Goal: Information Seeking & Learning: Understand process/instructions

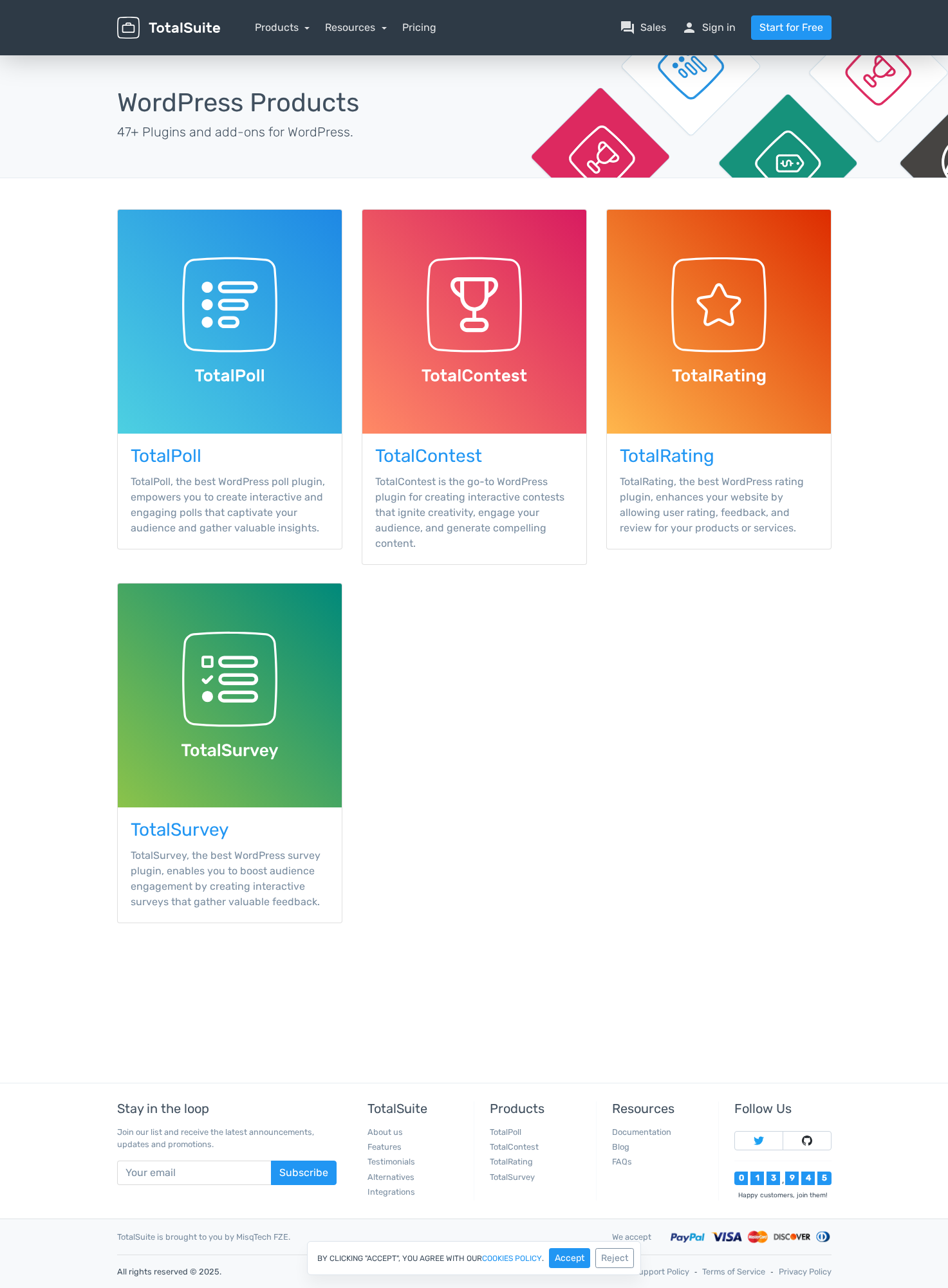
click at [878, 739] on main "TotalSuite Products WordPress Products 47+ Plugins and add-ons for WordPress. T…" at bounding box center [474, 513] width 948 height 920
click at [237, 352] on img at bounding box center [230, 322] width 224 height 224
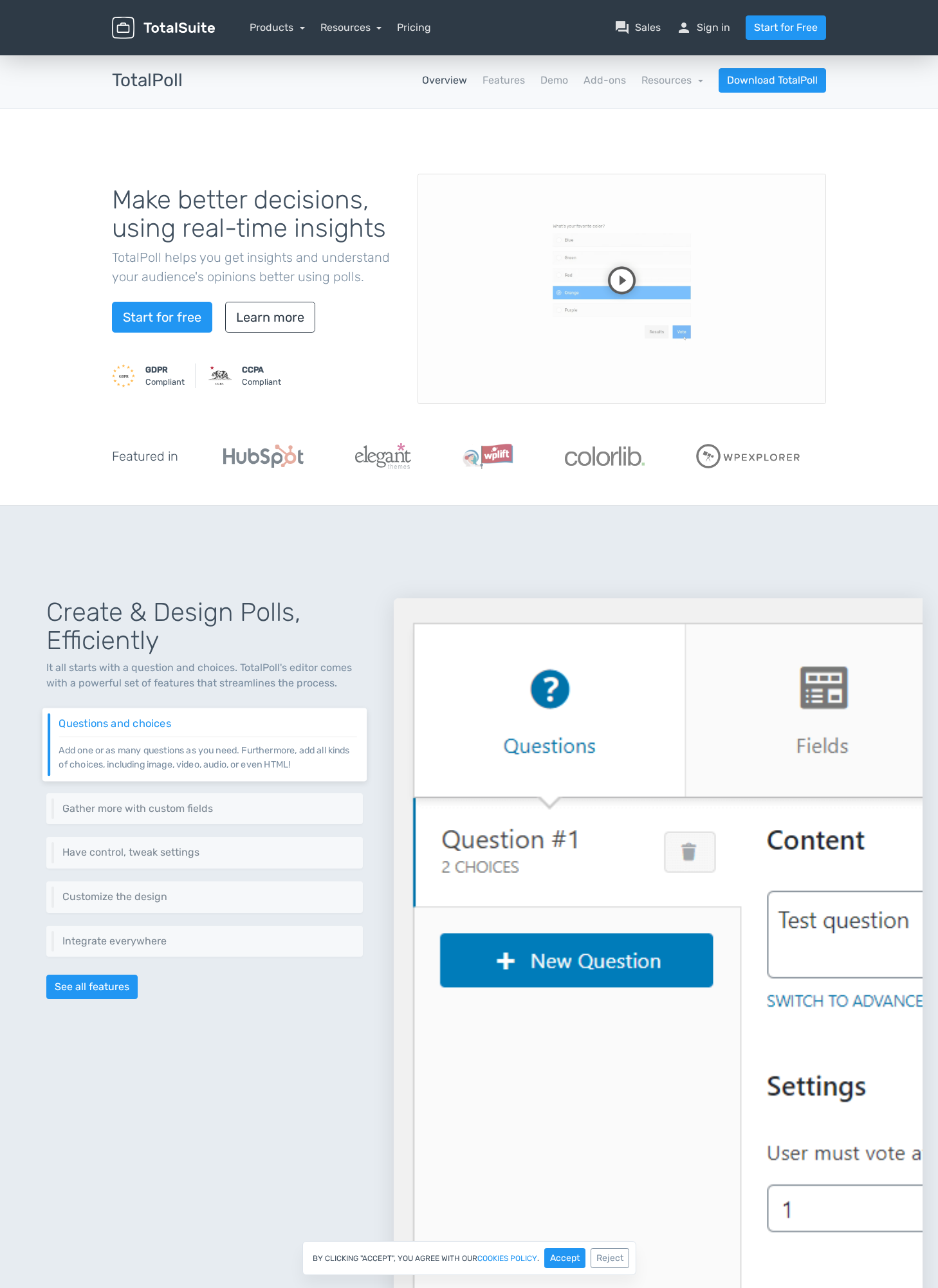
click at [615, 279] on video at bounding box center [621, 289] width 409 height 230
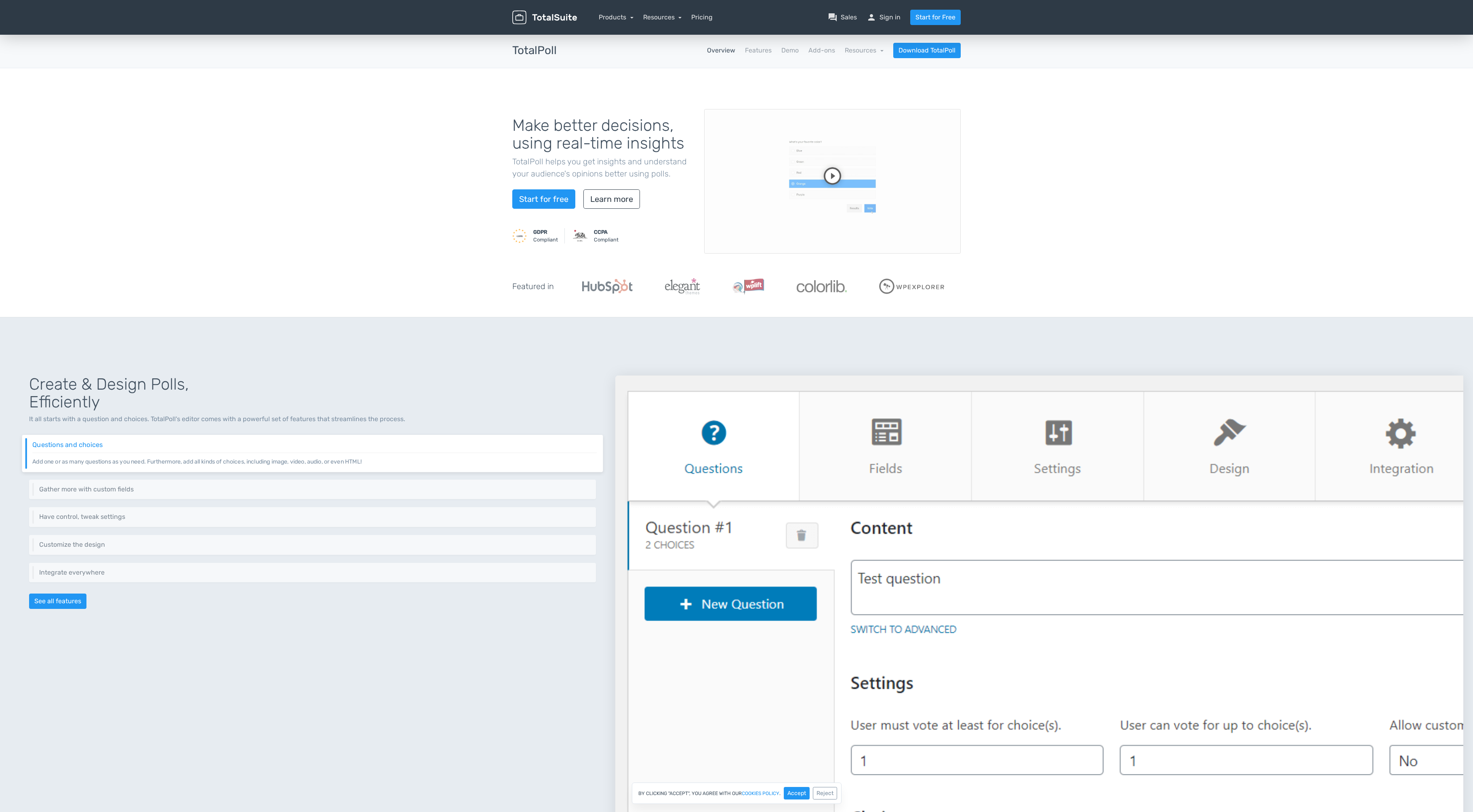
click at [588, 218] on video at bounding box center [832, 181] width 257 height 144
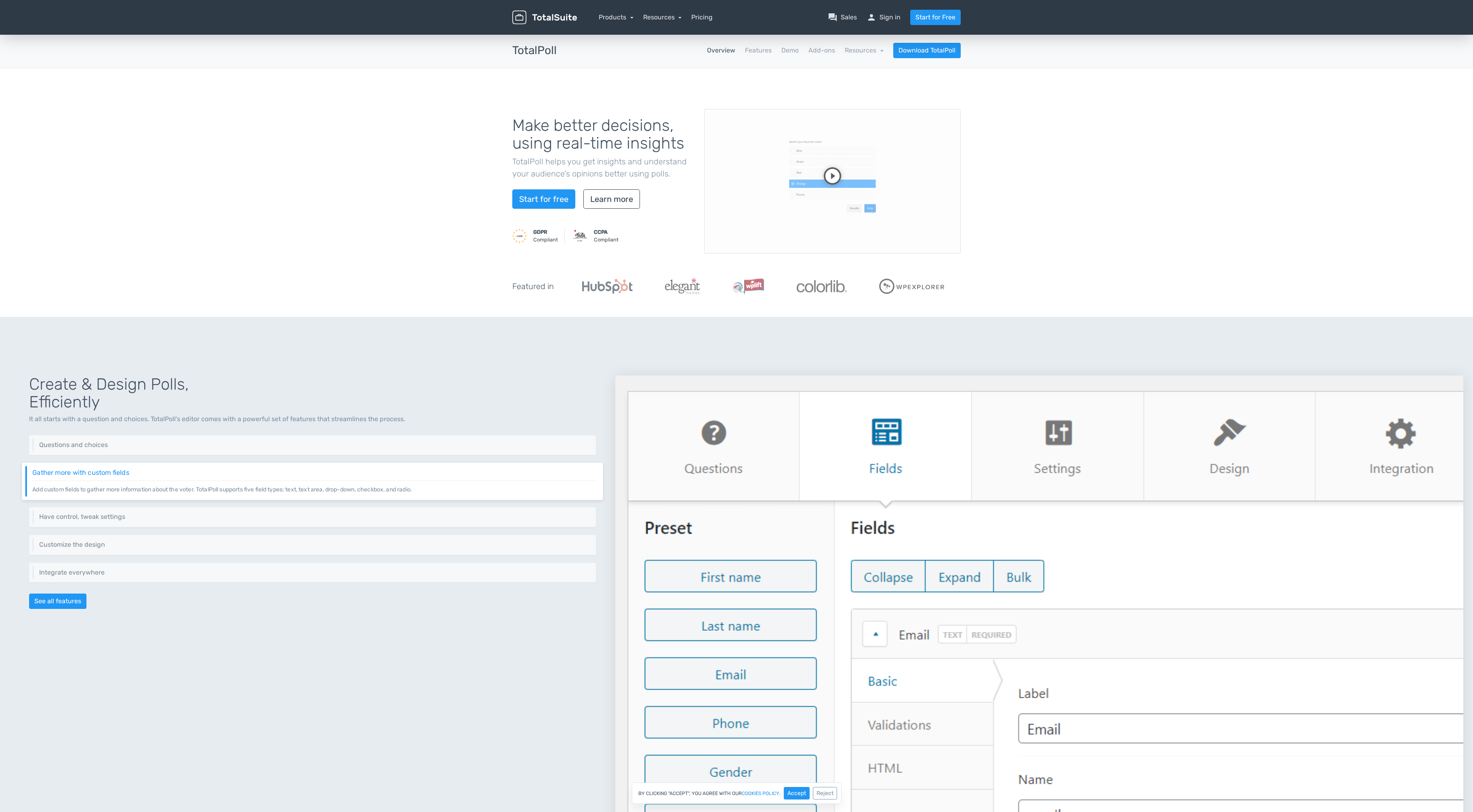
click at [588, 218] on video at bounding box center [832, 181] width 257 height 144
click at [588, 234] on video at bounding box center [832, 181] width 257 height 144
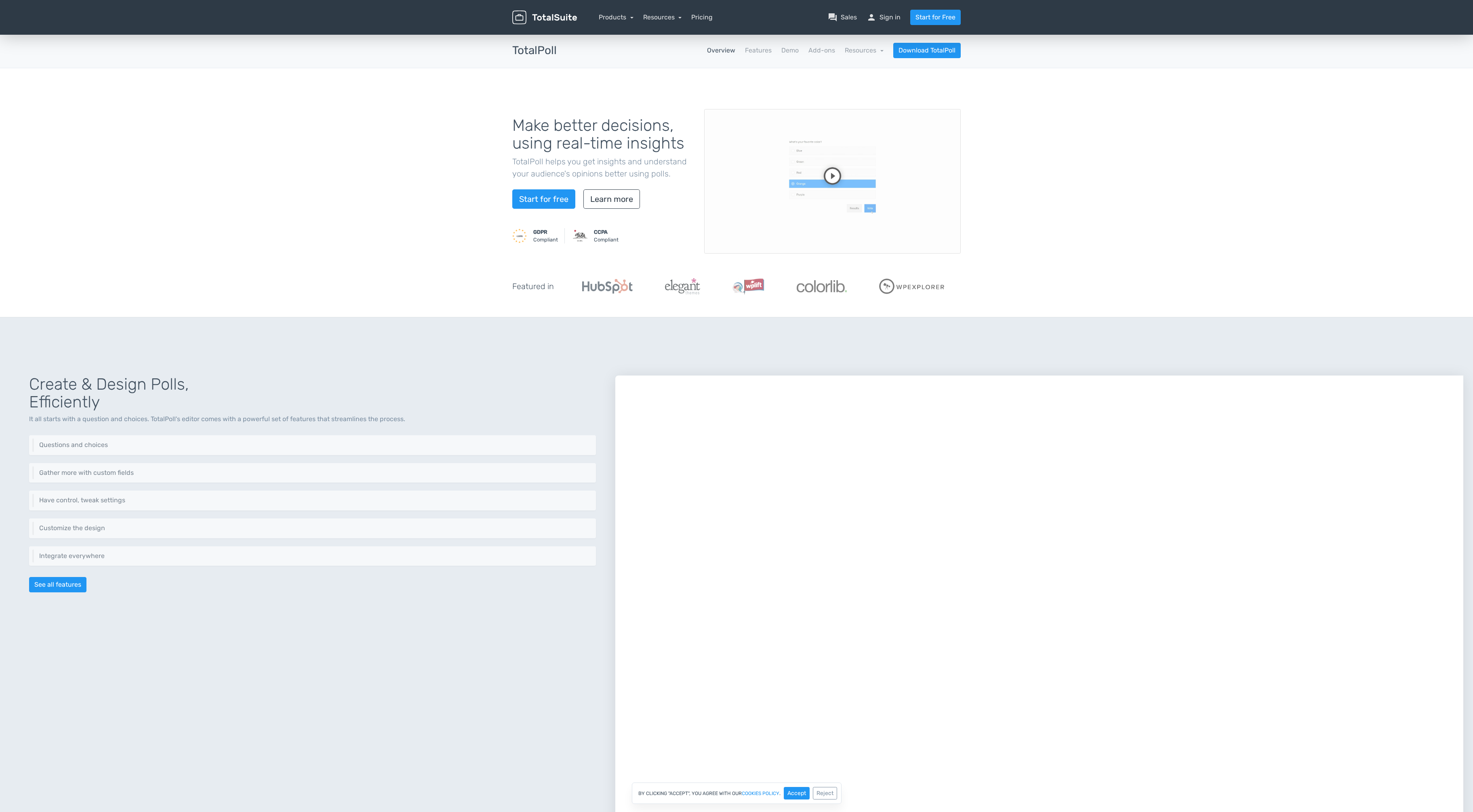
click at [588, 234] on video at bounding box center [832, 181] width 257 height 144
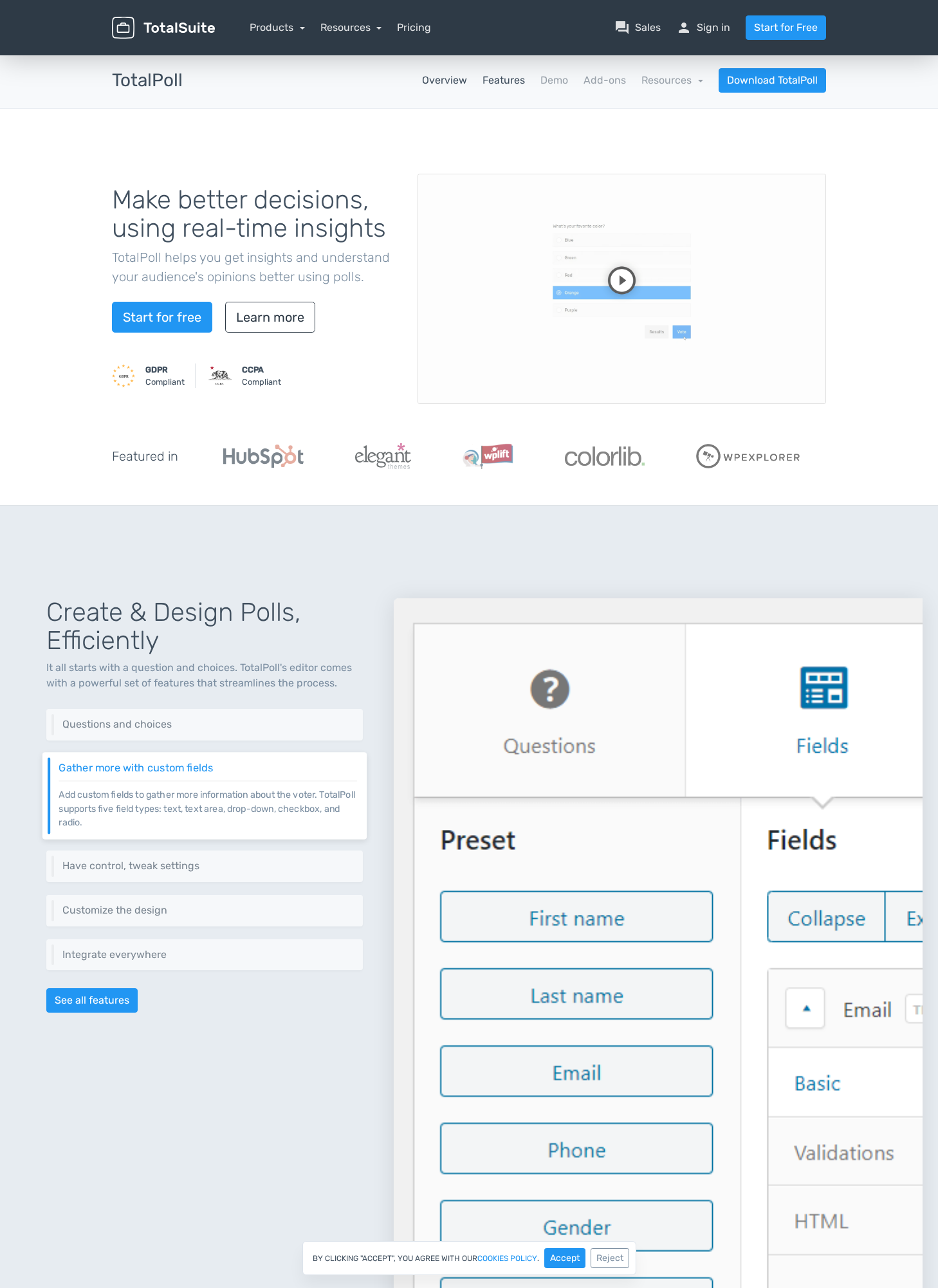
click at [517, 79] on link "Features" at bounding box center [504, 80] width 43 height 15
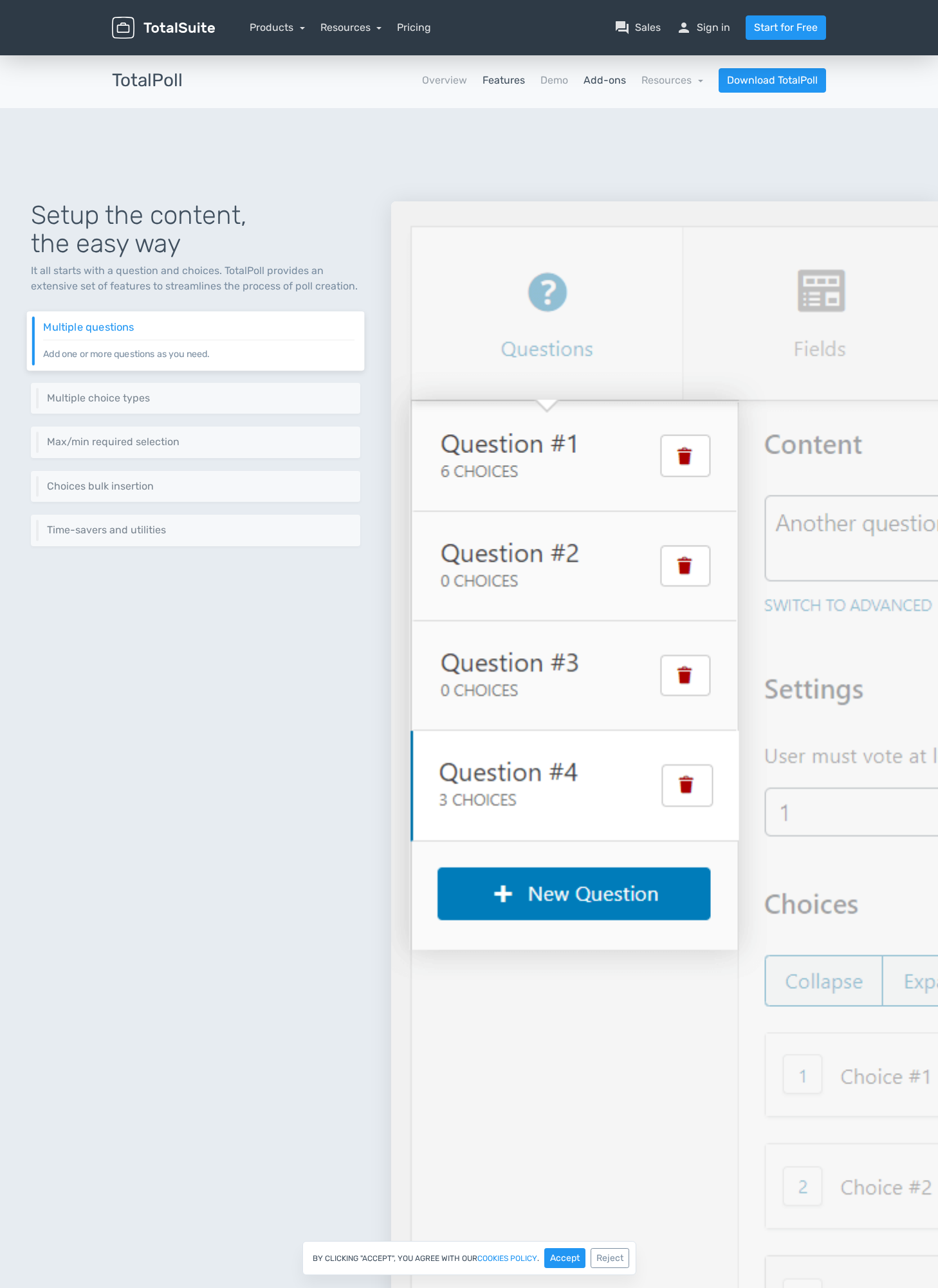
click at [611, 76] on link "Add-ons" at bounding box center [605, 80] width 43 height 15
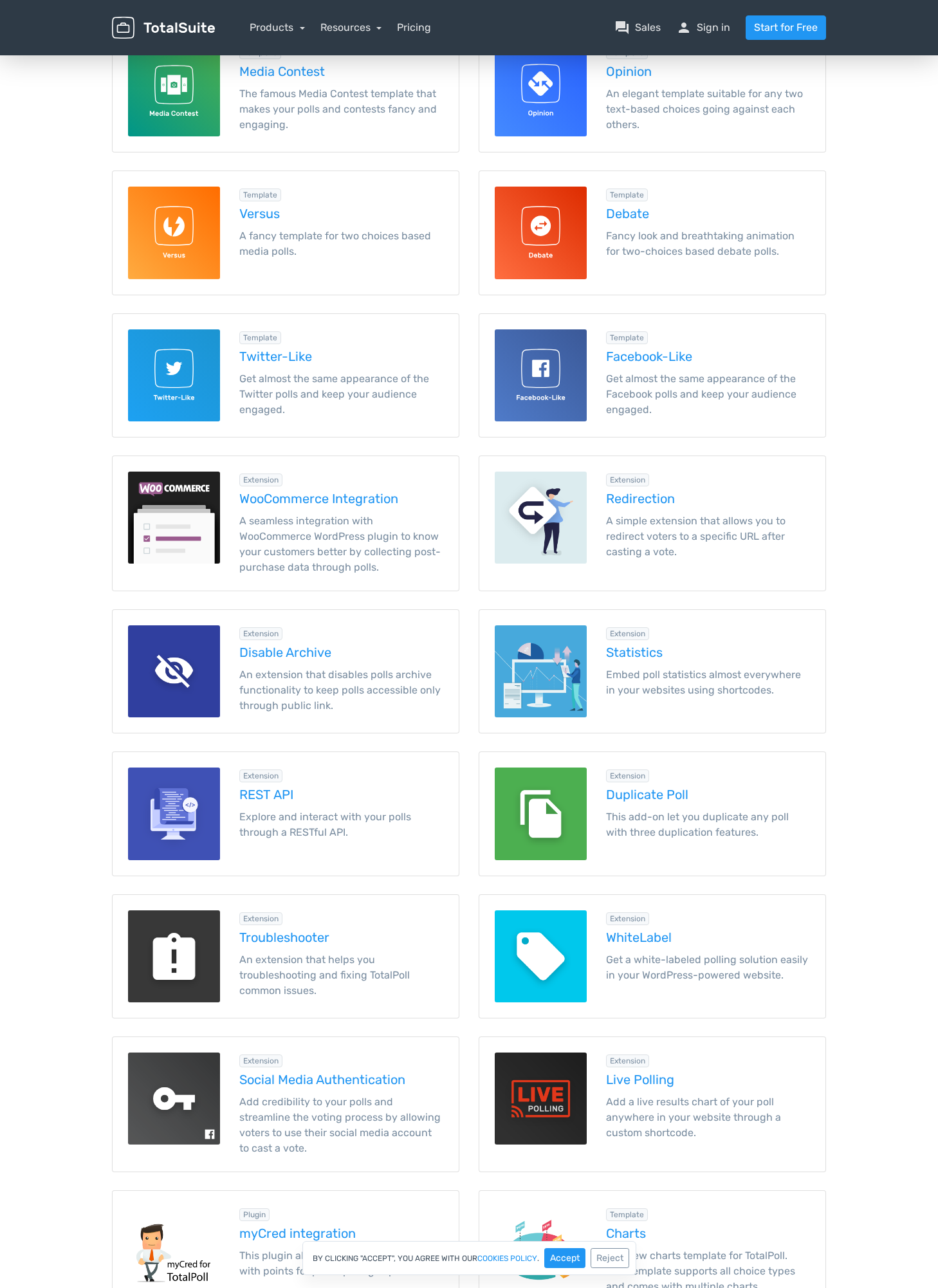
scroll to position [30, 0]
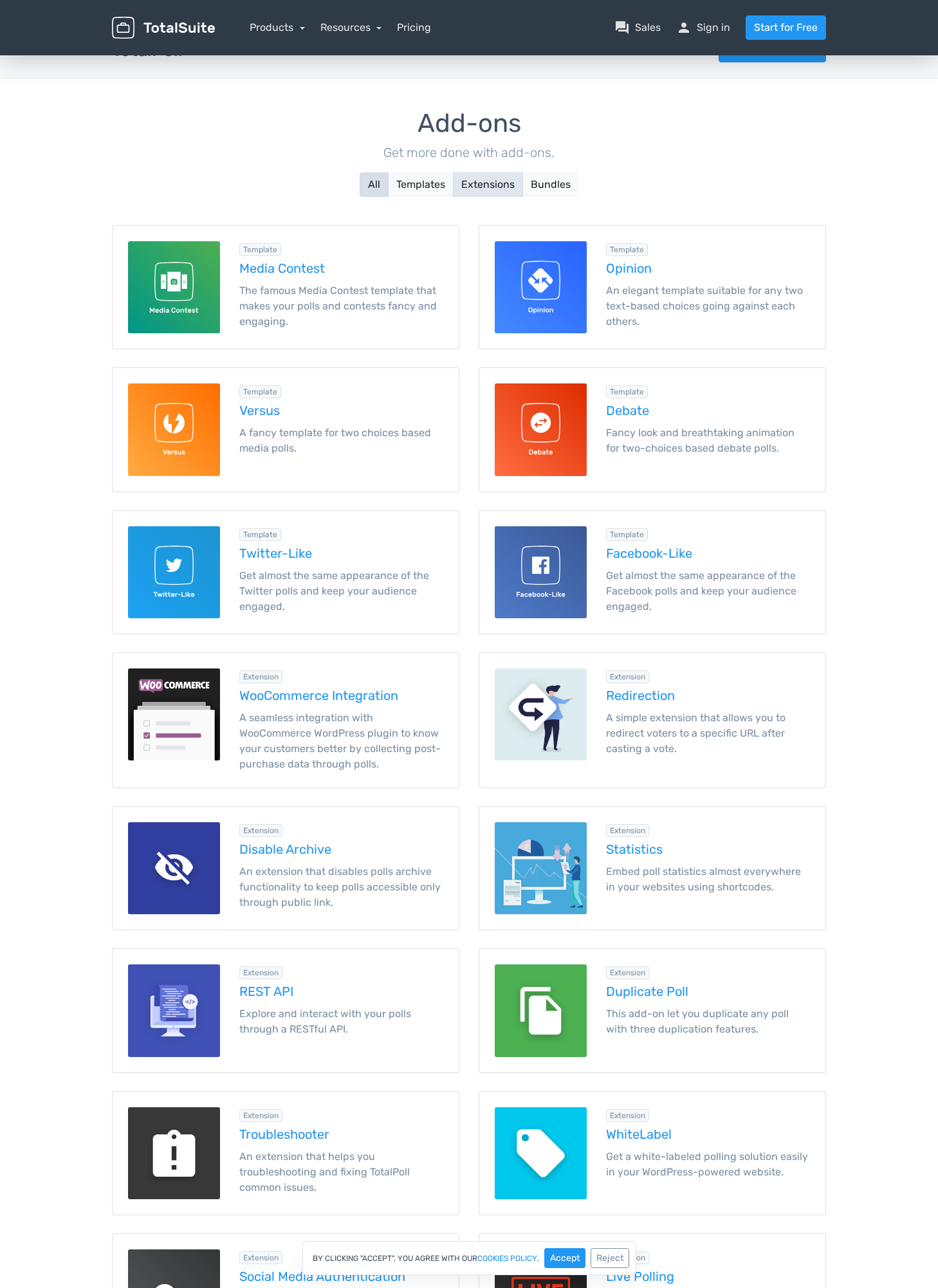
click at [505, 192] on button "Extensions" at bounding box center [488, 185] width 71 height 24
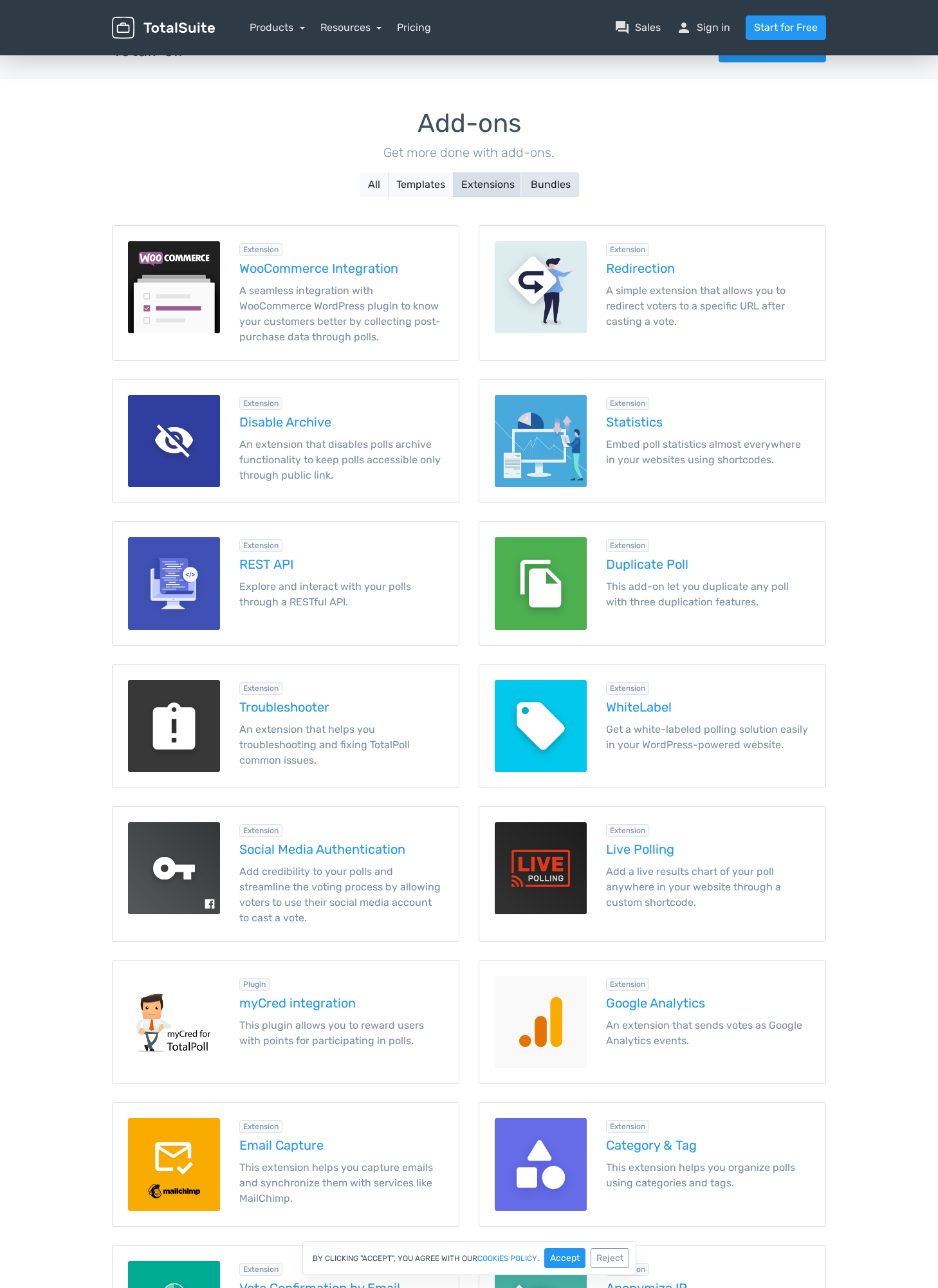
click at [557, 188] on button "Bundles" at bounding box center [551, 185] width 57 height 24
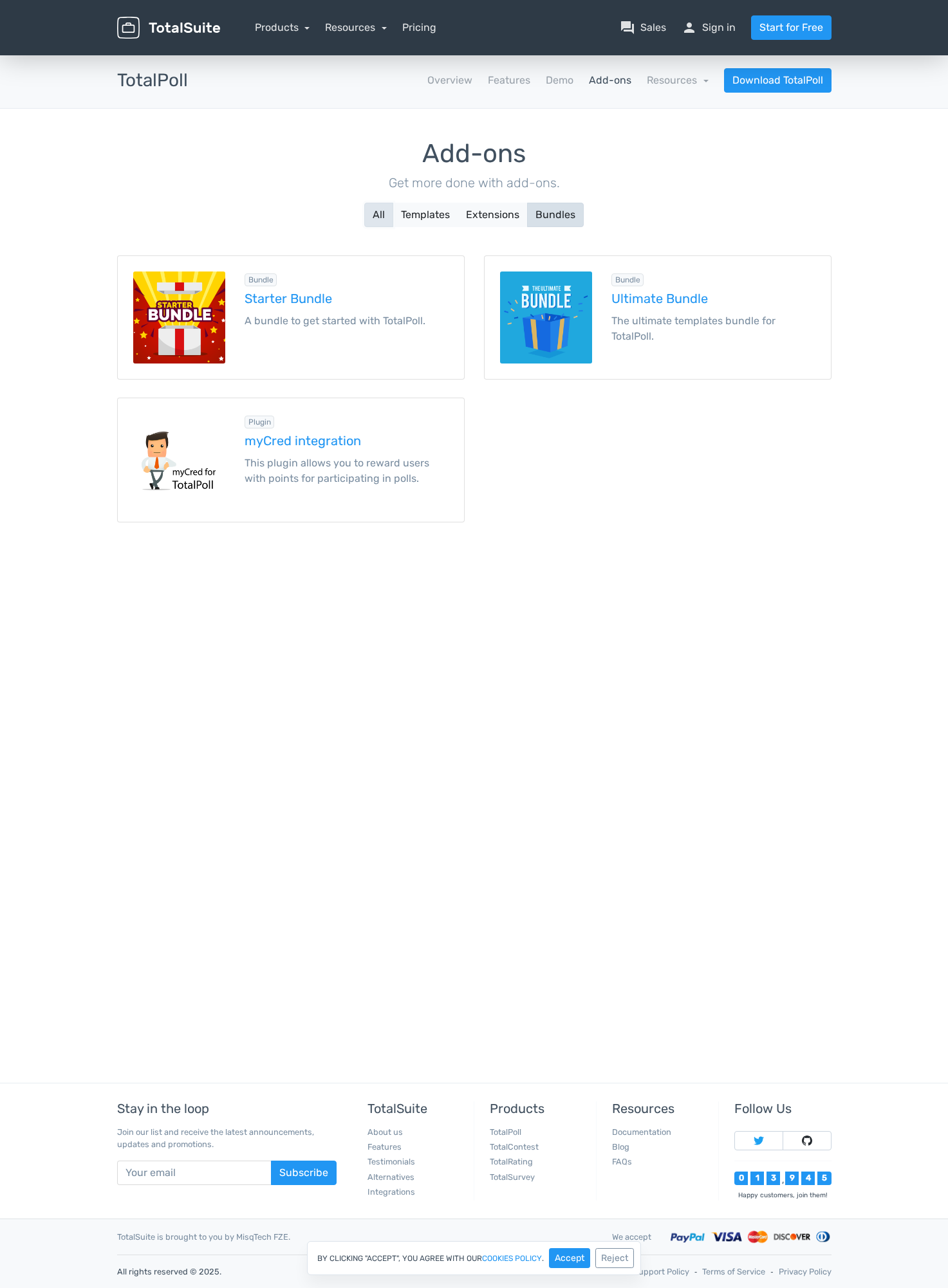
click at [374, 222] on button "All" at bounding box center [379, 215] width 29 height 24
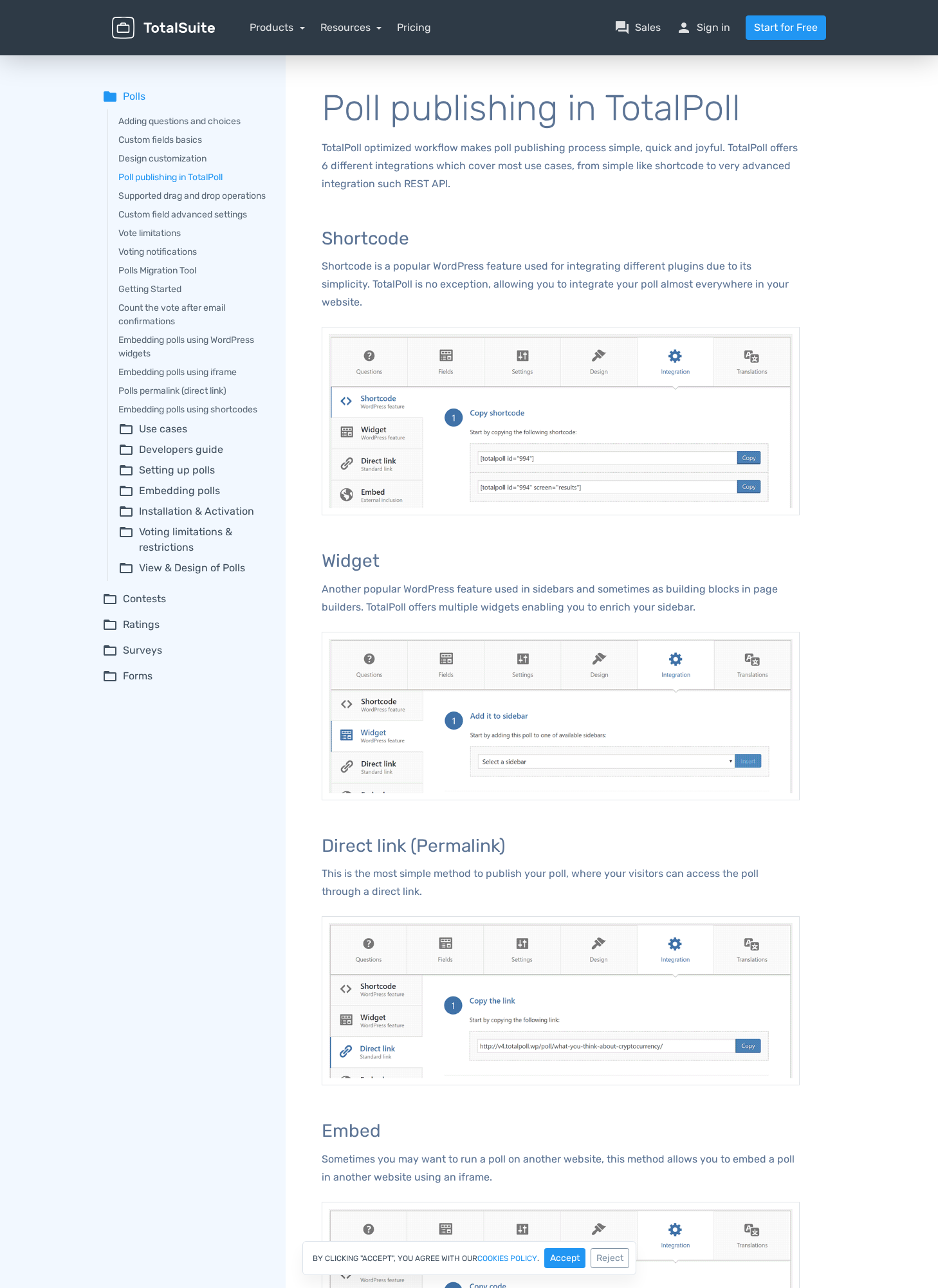
click at [856, 199] on div "Adding questions and choices Custom fields basics Design customization Poll pub…" at bounding box center [469, 1175] width 938 height 2245
